Goal: Task Accomplishment & Management: Manage account settings

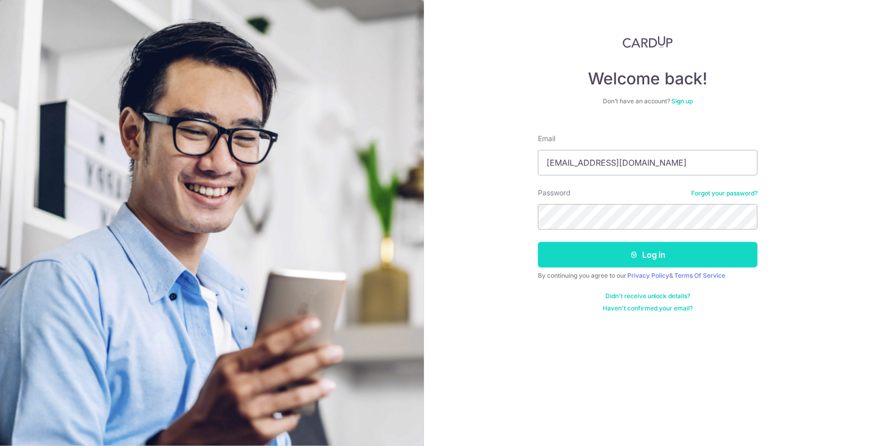
click at [596, 254] on button "Log in" at bounding box center [648, 255] width 220 height 26
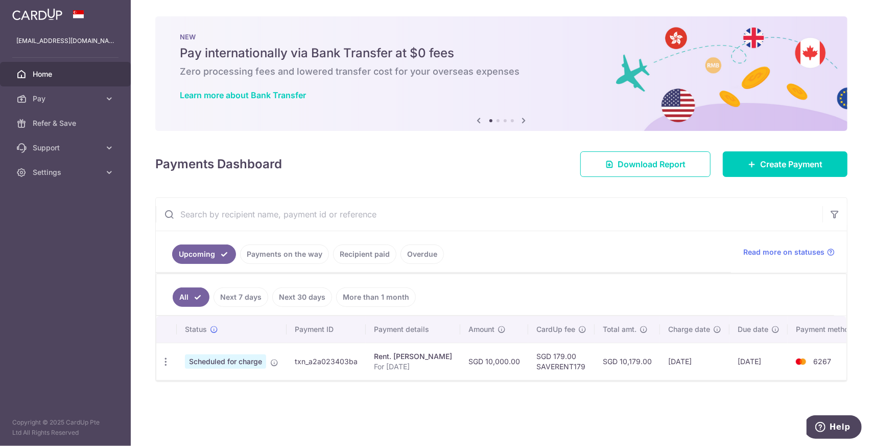
click at [476, 391] on div "× Pause Schedule Pause all future payments in this series Pause just this one p…" at bounding box center [501, 223] width 741 height 446
drag, startPoint x: 584, startPoint y: 356, endPoint x: 804, endPoint y: 358, distance: 220.8
click at [804, 358] on tr "Update payment Cancel payment Scheduled for charge txn_a2a023403ba Rent. SHU QI…" at bounding box center [510, 360] width 709 height 37
click at [589, 380] on div "× Pause Schedule Pause all future payments in this series Pause just this one p…" at bounding box center [501, 223] width 741 height 446
